Goal: Task Accomplishment & Management: Manage account settings

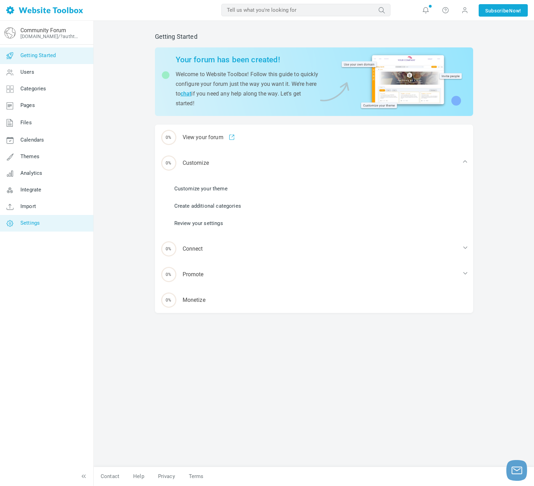
click at [60, 220] on link "Settings" at bounding box center [47, 223] width 94 height 17
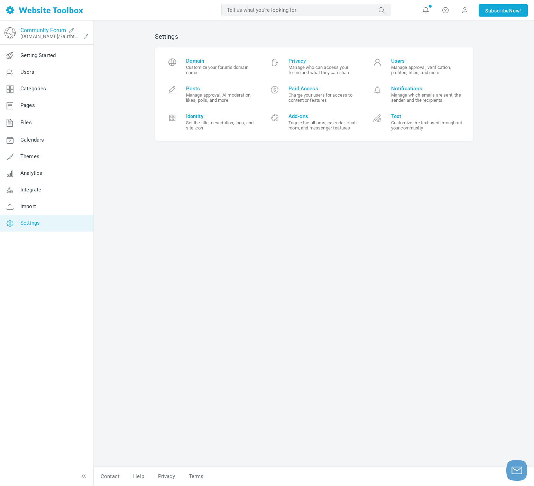
click at [56, 30] on link "Community Forum" at bounding box center [43, 30] width 46 height 7
click at [66, 60] on link "Getting Started" at bounding box center [47, 55] width 94 height 17
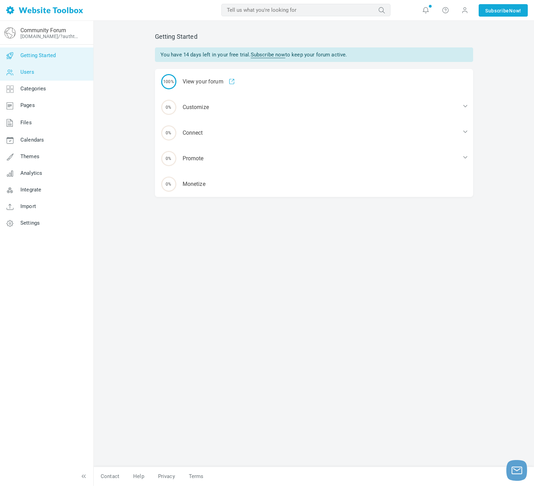
click at [61, 69] on link "Users" at bounding box center [47, 72] width 94 height 17
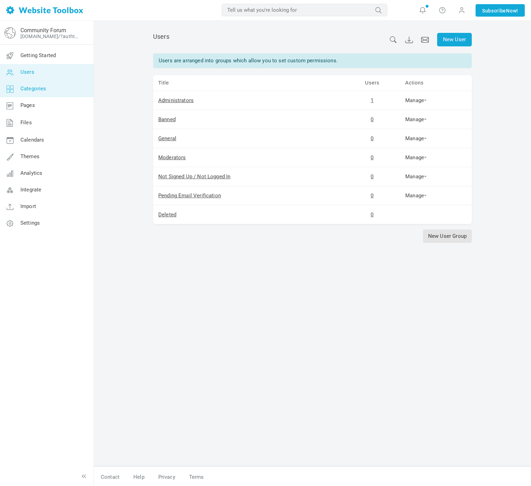
click at [57, 87] on link "Categories" at bounding box center [47, 89] width 94 height 17
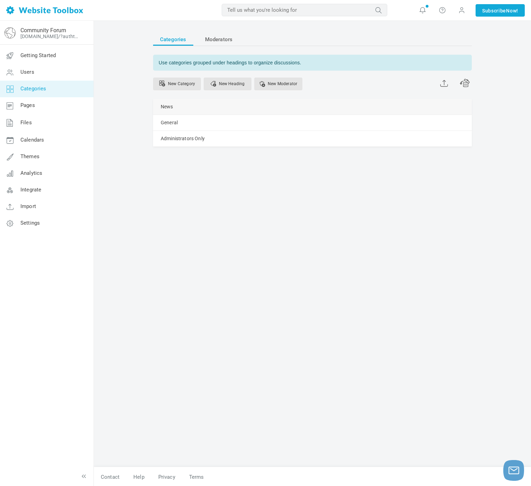
click at [0, 0] on link "Manage" at bounding box center [0, 0] width 0 height 0
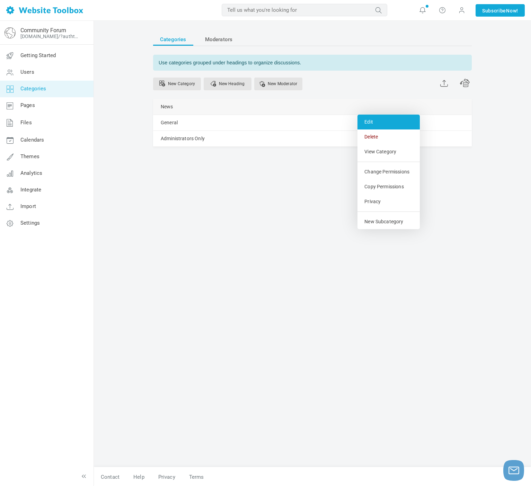
click at [371, 119] on link "Edit" at bounding box center [388, 122] width 62 height 15
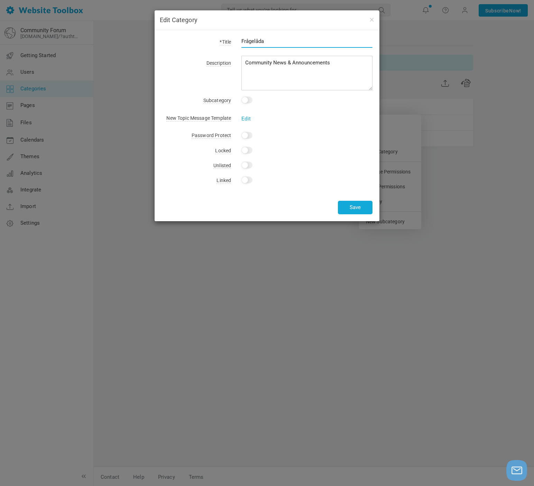
type input "Frågelåda"
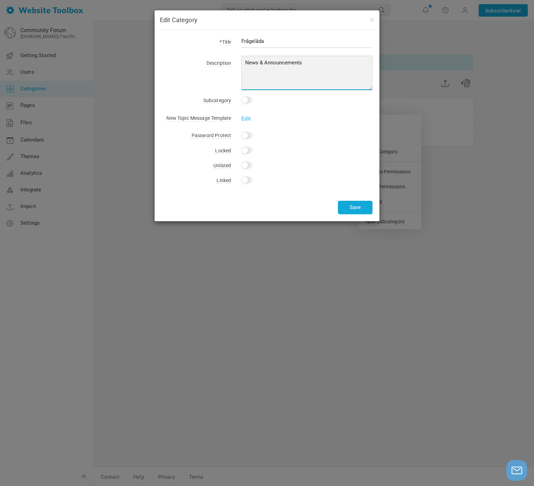
type textarea "& Announcements"
type textarea "Frågor"
type textarea "Ställ frågor om kursen här!"
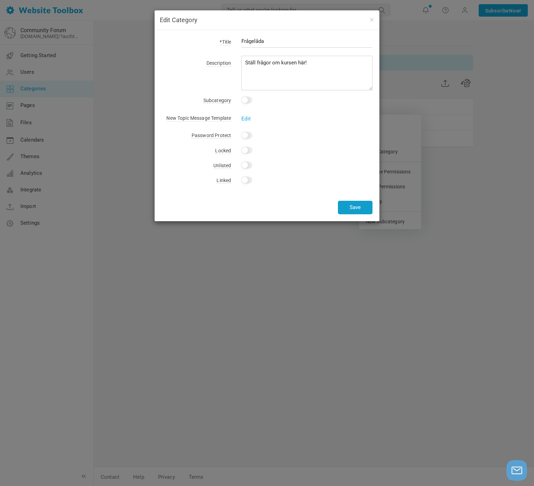
click at [354, 207] on button "Save" at bounding box center [355, 207] width 35 height 13
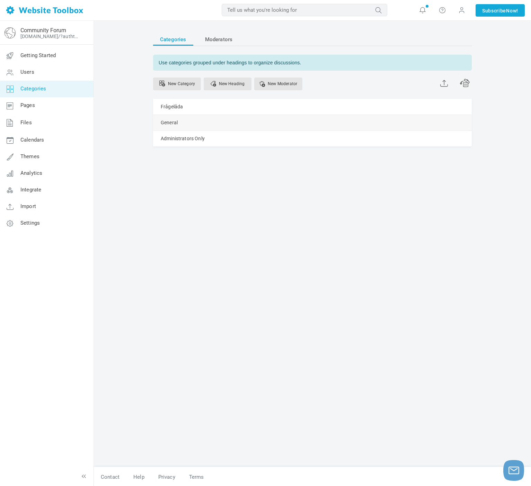
click at [0, 0] on link "Manage" at bounding box center [0, 0] width 0 height 0
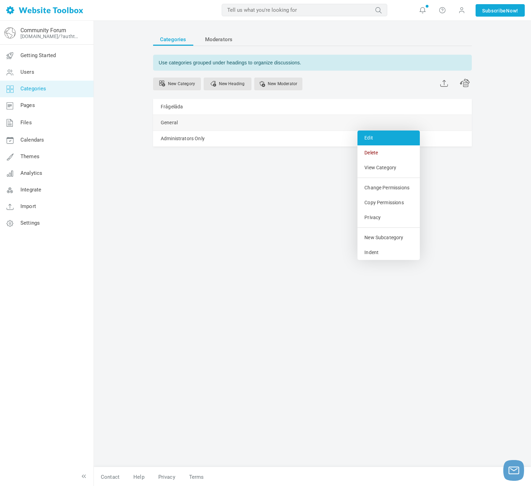
click at [372, 136] on link "Edit" at bounding box center [388, 137] width 62 height 15
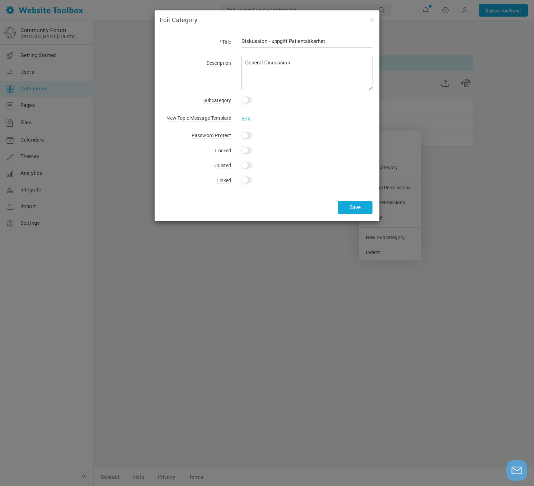
type input "Diskussion - uppgift Patientsäkerhet"
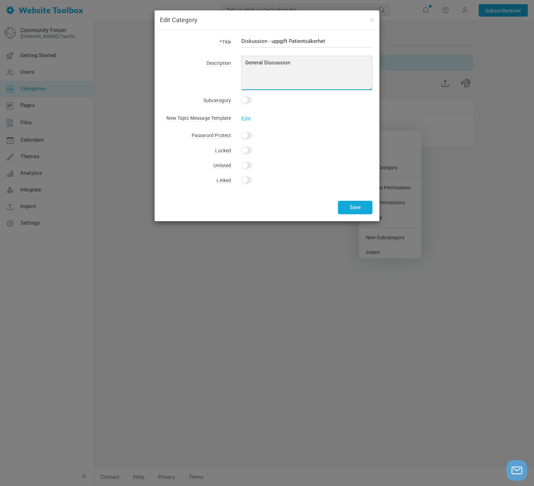
click at [281, 62] on textarea "General Discussion" at bounding box center [307, 73] width 131 height 35
type textarea "P"
type textarea "Dis"
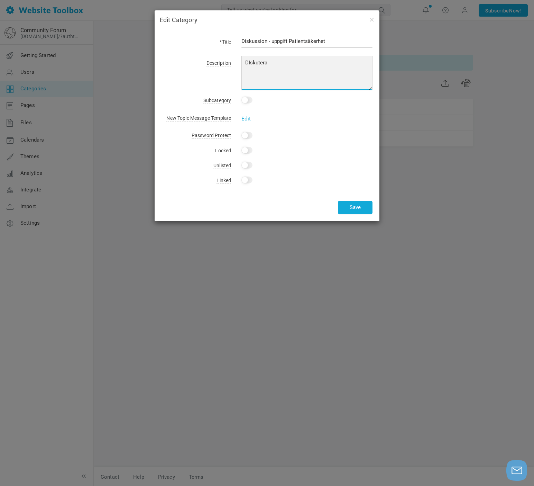
type textarea "DIskutera"
type textarea "Reflektera"
type textarea "Skriv din reflektion här och kommentera minst två kurskamraters inlägg."
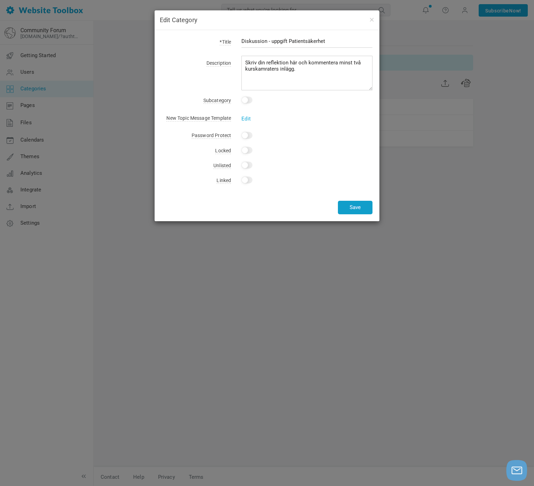
click at [352, 206] on button "Save" at bounding box center [355, 207] width 35 height 13
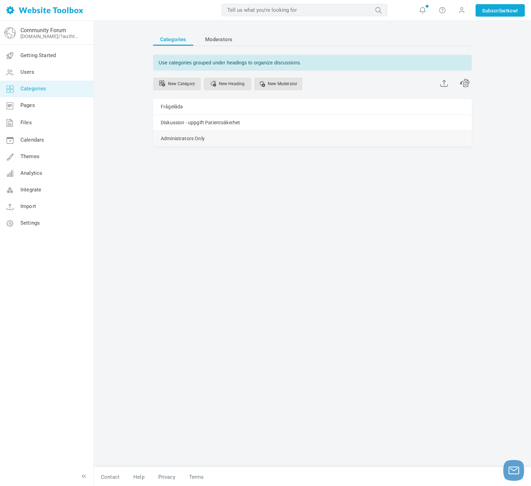
click at [0, 0] on link "Manage" at bounding box center [0, 0] width 0 height 0
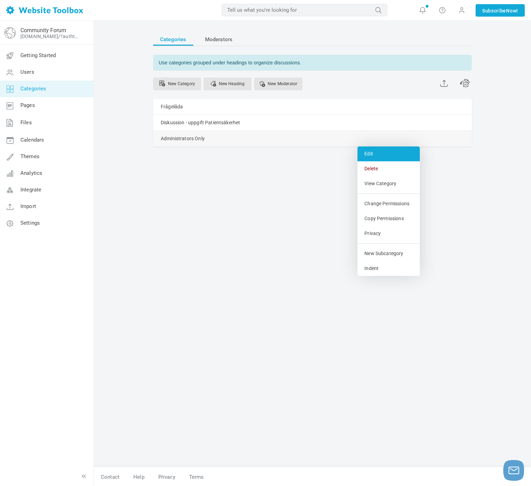
click at [370, 153] on link "Edit" at bounding box center [388, 153] width 62 height 15
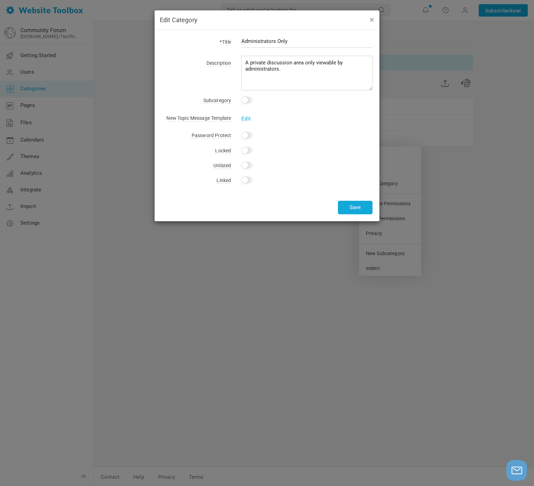
click at [373, 19] on button "button" at bounding box center [372, 20] width 6 height 8
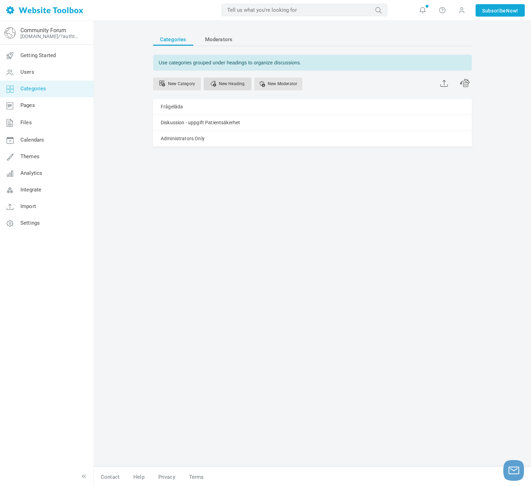
click at [228, 84] on link "New Heading" at bounding box center [228, 84] width 48 height 13
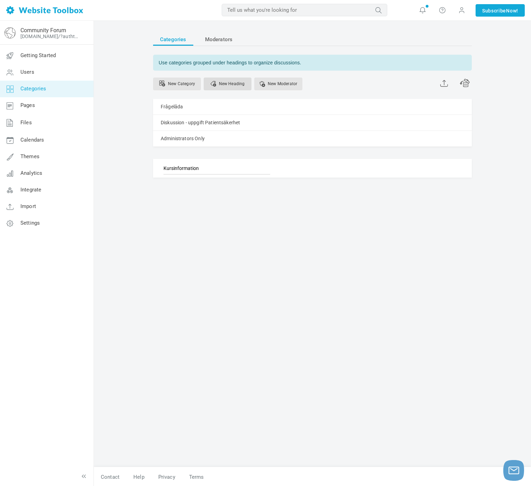
type input "Kursinformation"
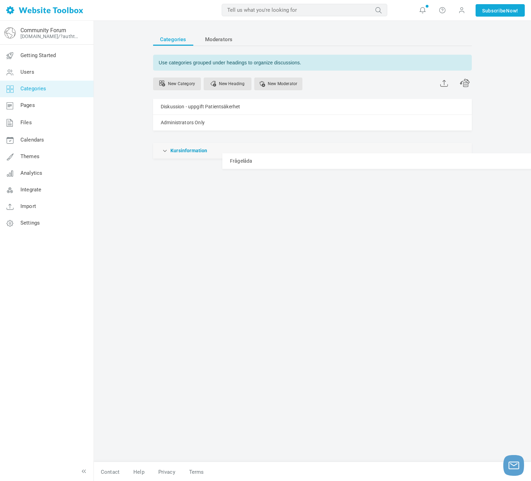
drag, startPoint x: 240, startPoint y: 105, endPoint x: 186, endPoint y: 153, distance: 72.3
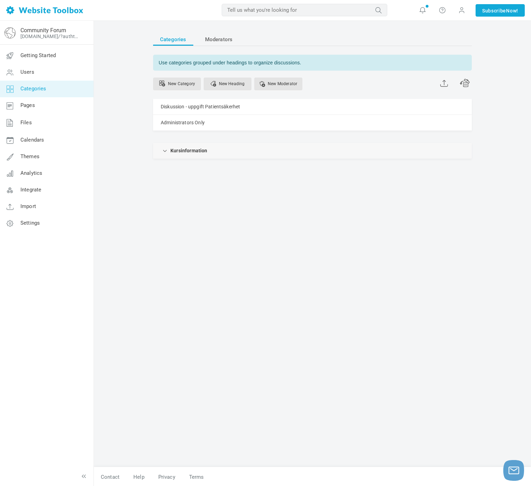
click at [161, 148] on div "Kursinformation Manage Edit Delete New Category" at bounding box center [312, 151] width 318 height 16
click at [164, 151] on span at bounding box center [165, 150] width 7 height 7
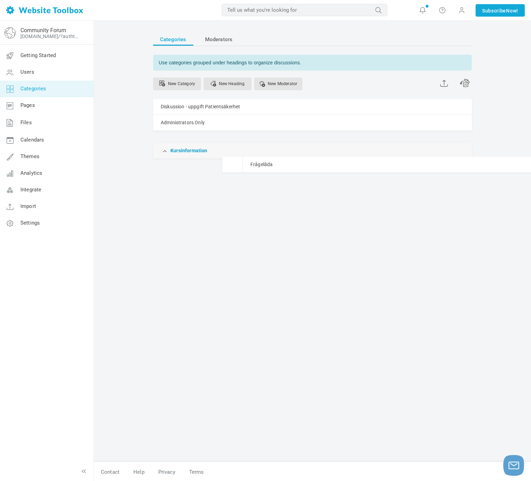
drag, startPoint x: 177, startPoint y: 164, endPoint x: 201, endPoint y: 154, distance: 26.2
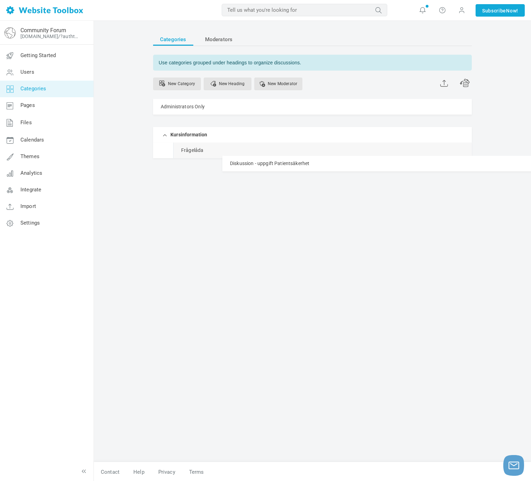
drag, startPoint x: 156, startPoint y: 103, endPoint x: 201, endPoint y: 155, distance: 68.7
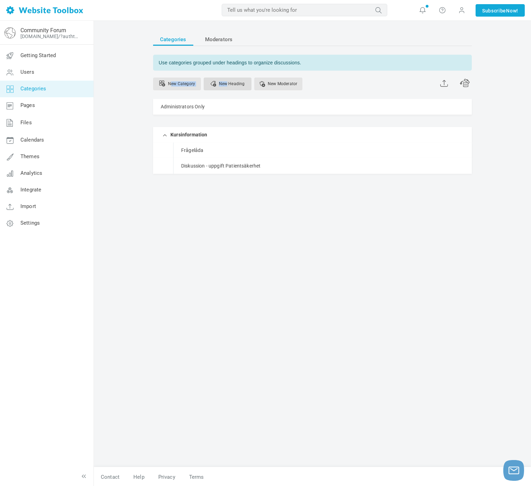
drag, startPoint x: 187, startPoint y: 80, endPoint x: 226, endPoint y: 82, distance: 38.8
click at [226, 82] on div "New Category New Heading New Moderator" at bounding box center [312, 85] width 318 height 28
click at [235, 84] on link "New Heading" at bounding box center [228, 84] width 48 height 13
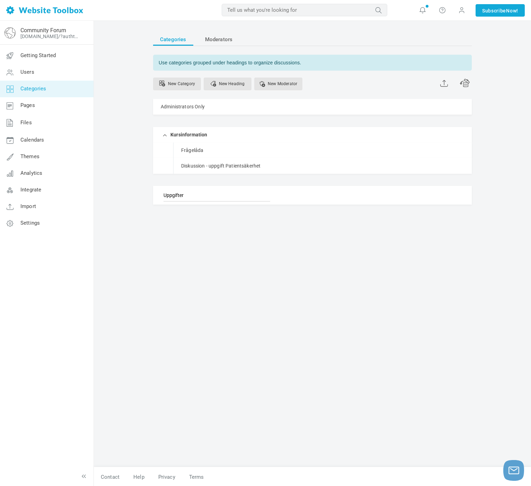
type input "Uppgifter"
click at [231, 263] on div "Categories Moderators Use categories grouped under headings to organize discuss…" at bounding box center [312, 246] width 329 height 441
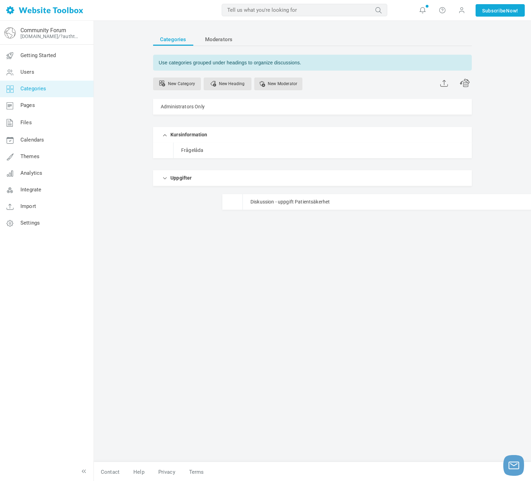
drag, startPoint x: 178, startPoint y: 162, endPoint x: 181, endPoint y: 192, distance: 30.3
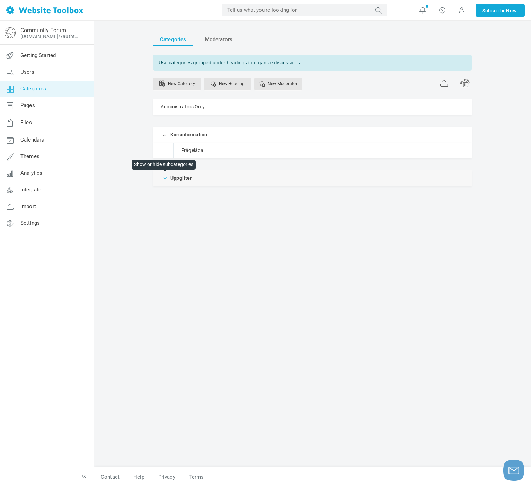
click at [165, 177] on span at bounding box center [165, 177] width 7 height 7
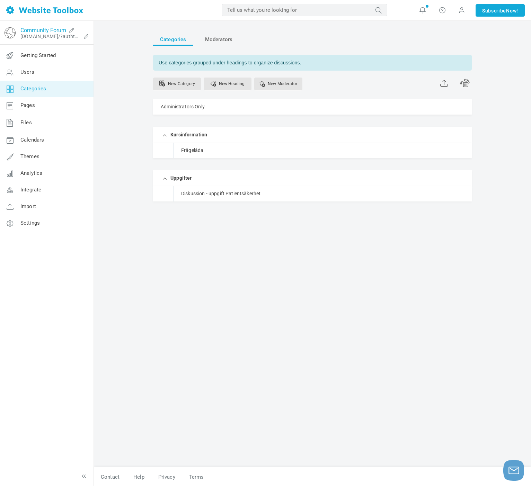
click at [50, 32] on link "Community Forum" at bounding box center [43, 30] width 46 height 7
click at [38, 223] on span "Settings" at bounding box center [29, 223] width 19 height 6
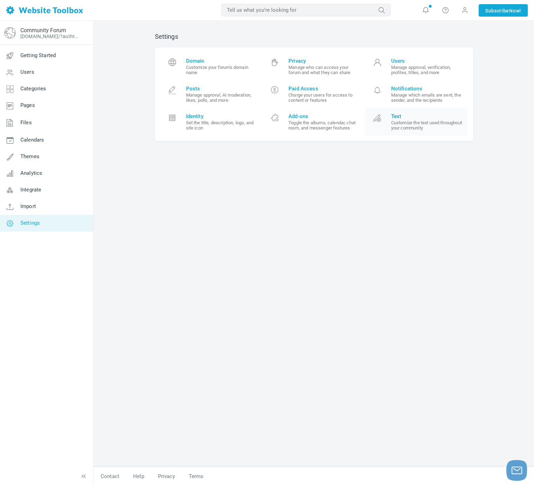
click at [399, 118] on span "Text" at bounding box center [427, 116] width 72 height 6
click at [71, 56] on link "Getting Started" at bounding box center [47, 55] width 94 height 17
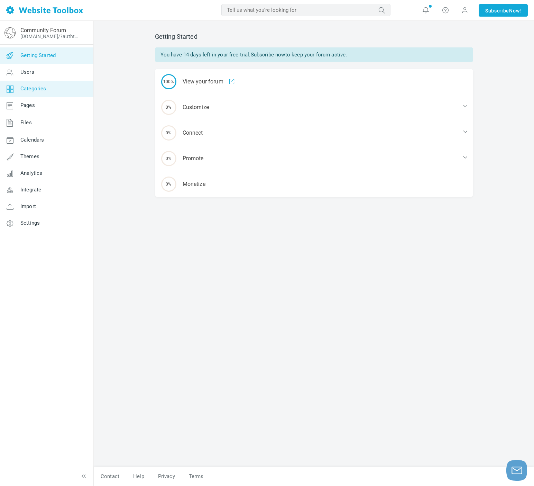
click at [61, 85] on link "Categories" at bounding box center [47, 89] width 94 height 17
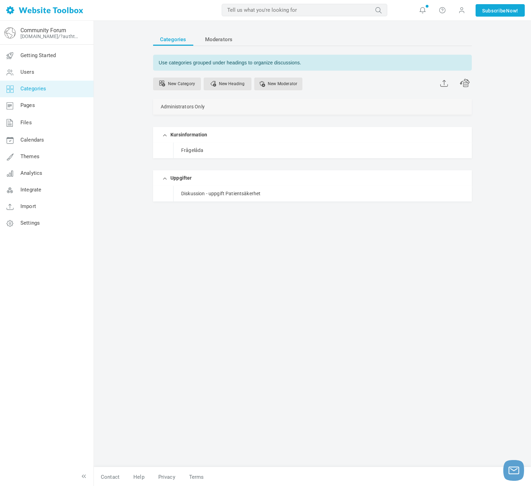
click at [0, 0] on span at bounding box center [0, 0] width 0 height 0
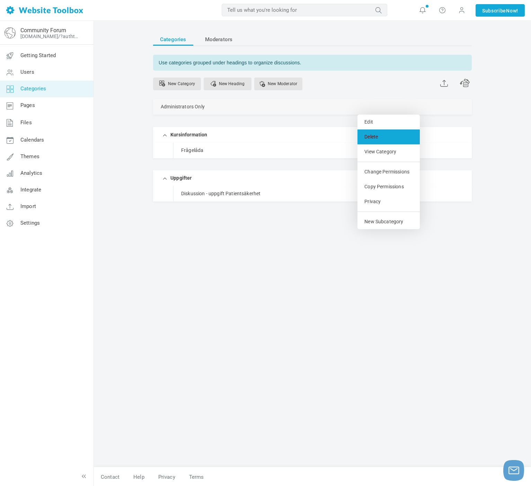
click at [373, 136] on link "Delete" at bounding box center [388, 136] width 62 height 15
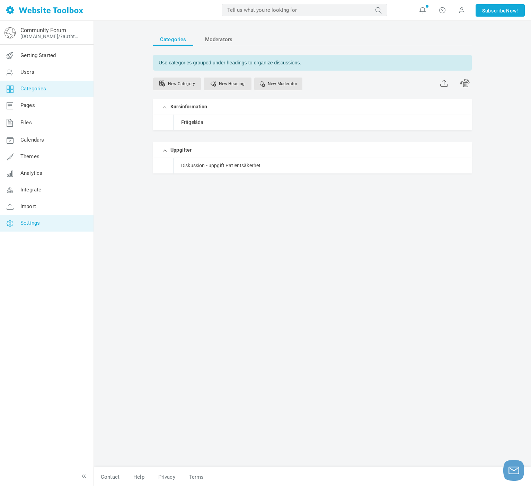
click at [34, 217] on link "Settings" at bounding box center [47, 223] width 94 height 17
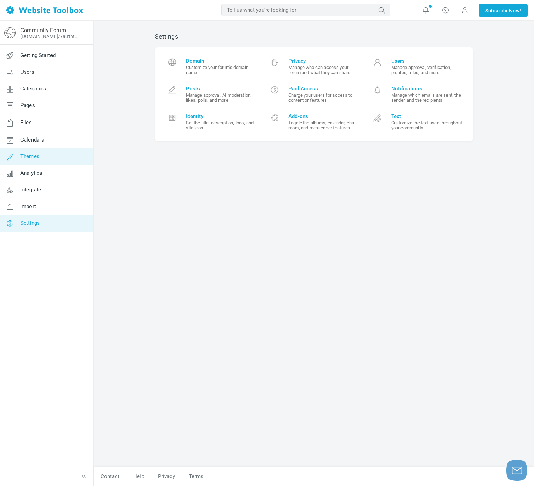
click at [43, 159] on link "Themes" at bounding box center [47, 156] width 94 height 17
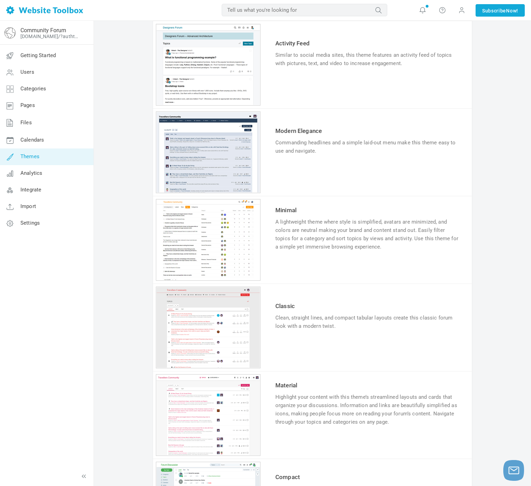
scroll to position [318, 0]
click at [244, 241] on div "1 2 3 4 5 6" at bounding box center [208, 239] width 105 height 82
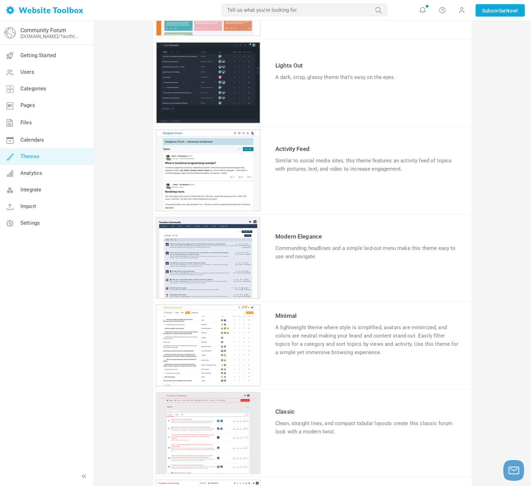
scroll to position [211, 0]
click at [290, 376] on link "Try & Customize" at bounding box center [300, 373] width 51 height 11
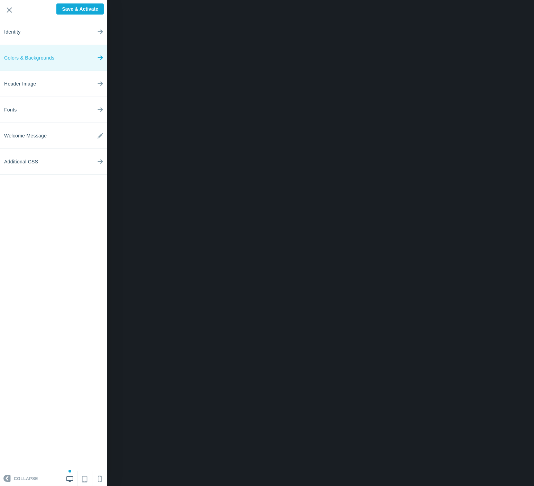
click at [82, 60] on link "Colors & Backgrounds" at bounding box center [53, 58] width 107 height 26
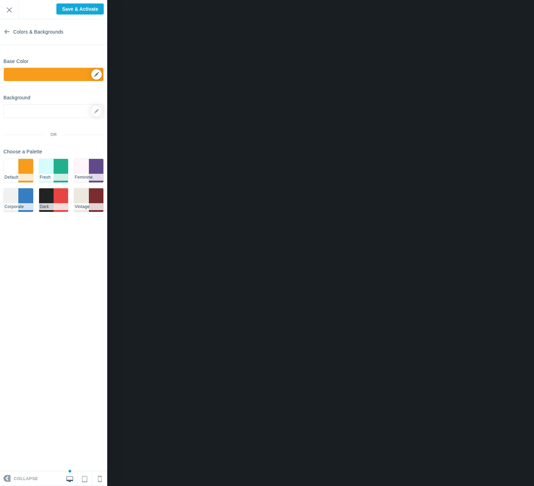
click at [97, 75] on div "▼" at bounding box center [54, 76] width 100 height 17
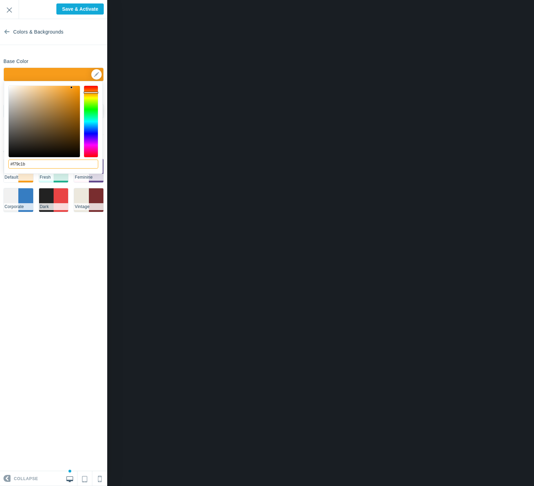
click at [20, 161] on input "#f79c1b" at bounding box center [53, 164] width 90 height 9
click at [24, 164] on input "#f79c1b" at bounding box center [53, 164] width 90 height 9
paste input "26744"
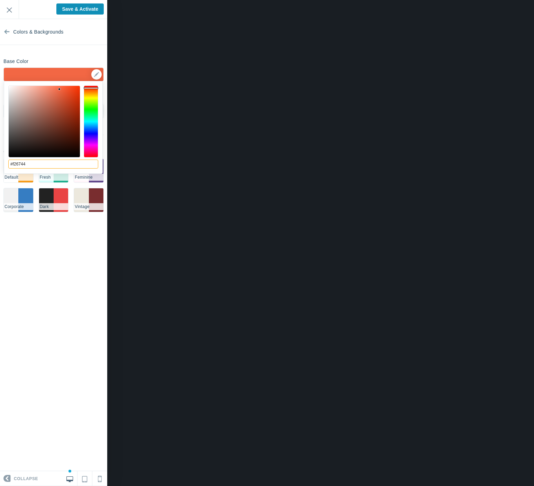
type input "#f26744"
click at [93, 8] on input "Save & Activate" at bounding box center [79, 8] width 47 height 11
type input "Saving..."
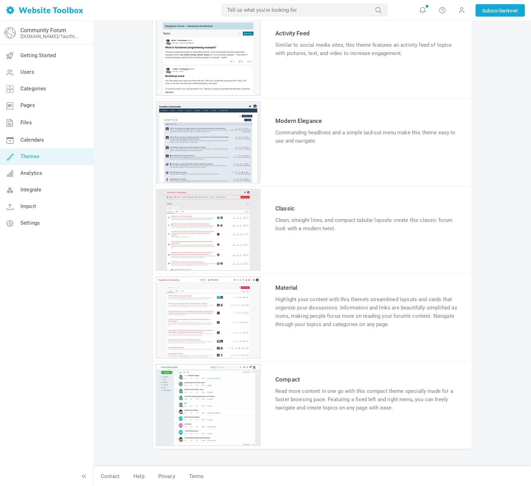
scroll to position [439, 0]
click at [441, 224] on div "Clean, straight lines, and compact tabular layouts create this classic forum lo…" at bounding box center [367, 224] width 184 height 17
click at [301, 250] on link "Try & Customize" at bounding box center [300, 250] width 51 height 11
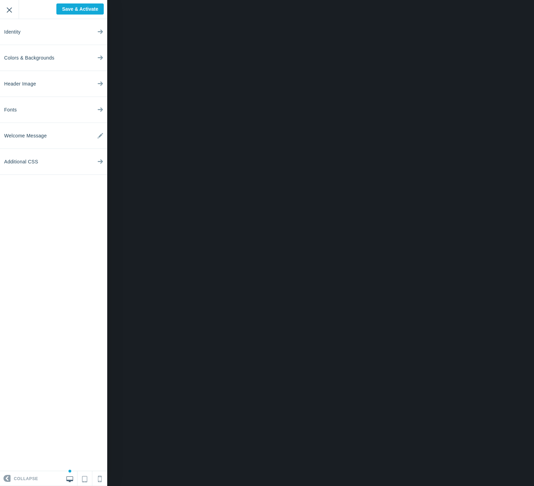
click at [15, 10] on input "Exit" at bounding box center [9, 9] width 19 height 19
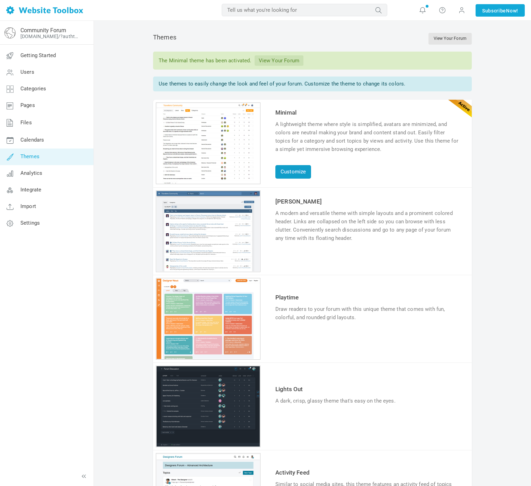
click at [294, 170] on link "Customize" at bounding box center [293, 171] width 36 height 13
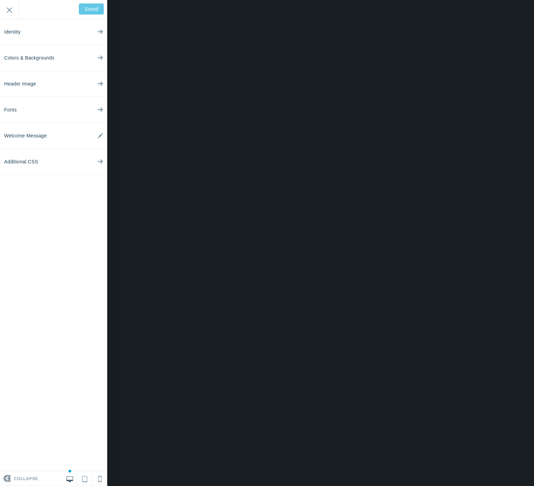
click at [95, 8] on div "<div>Kursens diskussionsforum</div> Saved Exit" at bounding box center [53, 9] width 107 height 19
click at [92, 34] on link "Identity" at bounding box center [53, 32] width 107 height 26
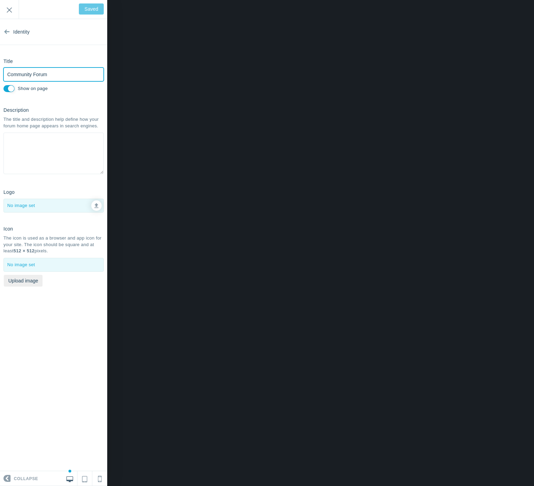
click at [29, 75] on input "Community Forum" at bounding box center [53, 74] width 100 height 14
type input "K"
type input "Save"
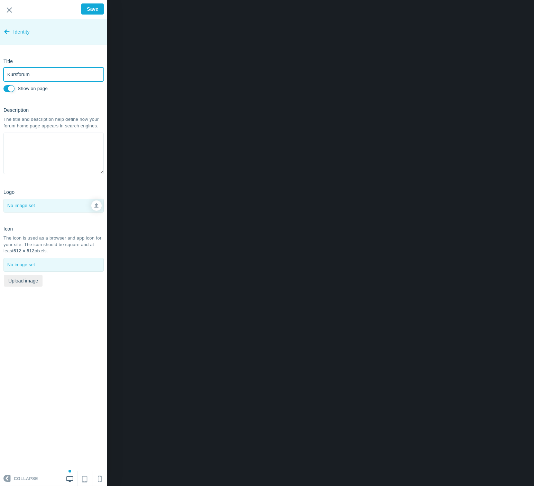
type input "Kursforum"
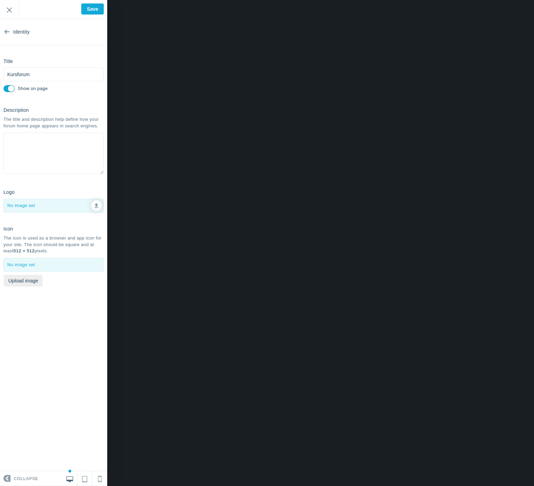
click at [10, 87] on input "Show on page" at bounding box center [8, 88] width 11 height 7
checkbox input "false"
type input "Saved"
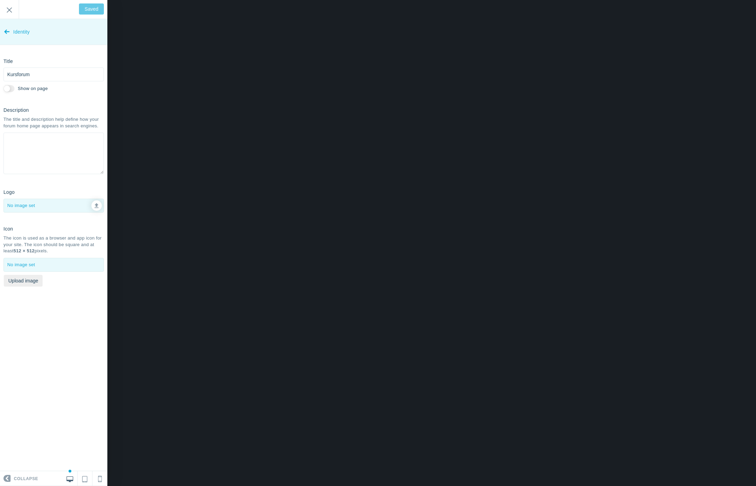
click at [6, 30] on icon at bounding box center [7, 30] width 6 height 26
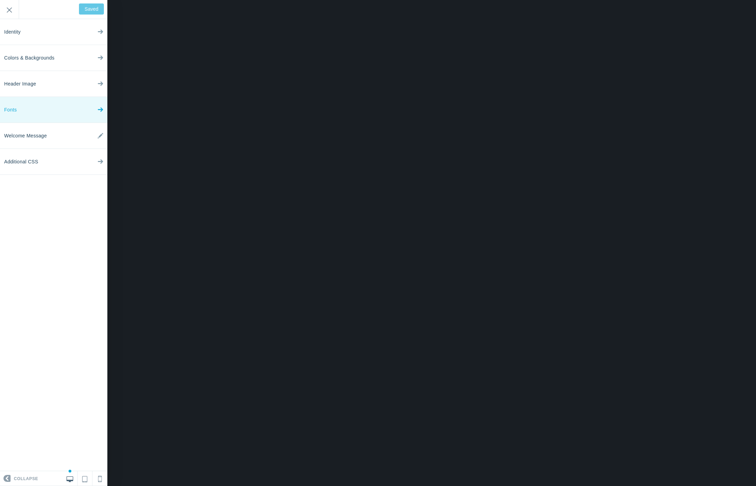
click at [103, 111] on icon at bounding box center [101, 108] width 6 height 26
